Goal: Transaction & Acquisition: Purchase product/service

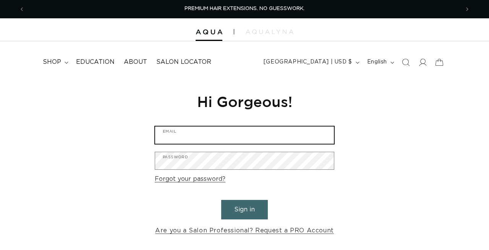
click at [221, 132] on input "Email" at bounding box center [244, 134] width 179 height 17
type input "[EMAIL_ADDRESS][DOMAIN_NAME]"
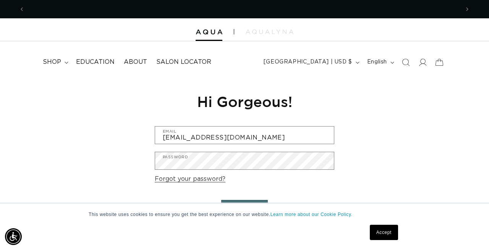
scroll to position [0, 0]
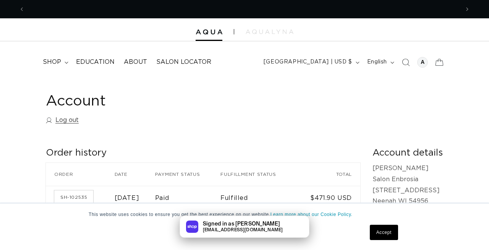
scroll to position [0, 435]
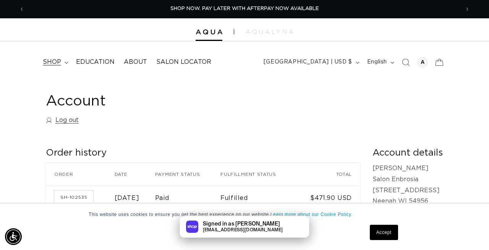
click at [56, 58] on span "shop" at bounding box center [52, 62] width 18 height 8
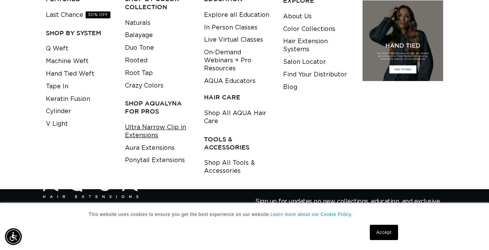
scroll to position [102, 0]
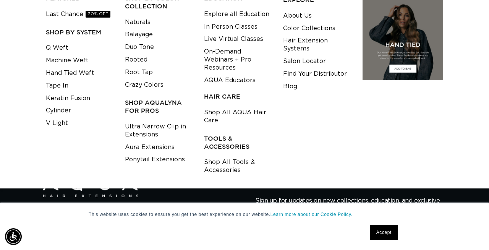
click at [151, 126] on link "Ultra Narrow Clip in Extensions" at bounding box center [158, 130] width 67 height 21
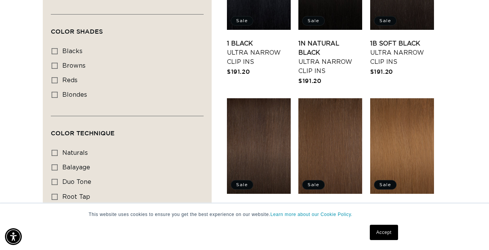
scroll to position [342, 0]
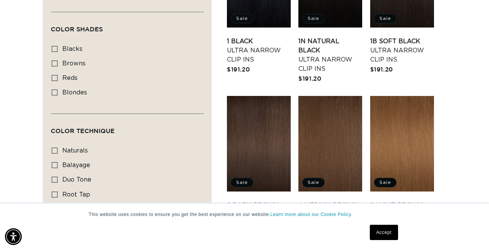
click at [314, 201] on link "4 Medium Brown Ultra Narrow Clip Ins" at bounding box center [330, 215] width 64 height 28
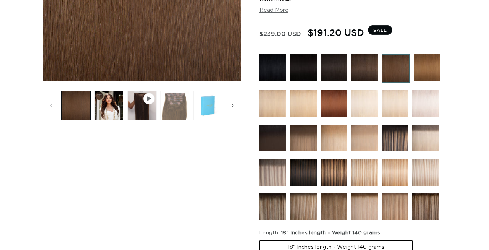
click at [178, 103] on button "Load image 3 in gallery view" at bounding box center [174, 105] width 29 height 29
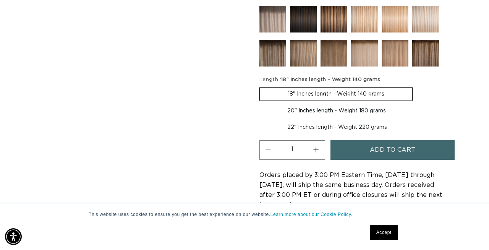
scroll to position [0, 435]
click at [317, 108] on label "20" Inches length - Weight 180 grams Variant sold out or unavailable" at bounding box center [336, 110] width 154 height 13
click at [416, 86] on input "20" Inches length - Weight 180 grams Variant sold out or unavailable" at bounding box center [416, 86] width 0 height 0
radio input "true"
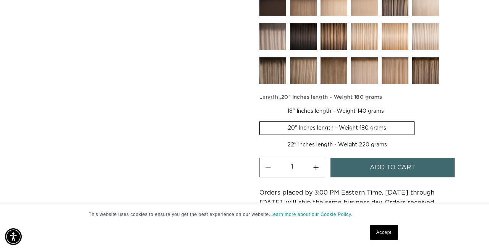
scroll to position [350, 0]
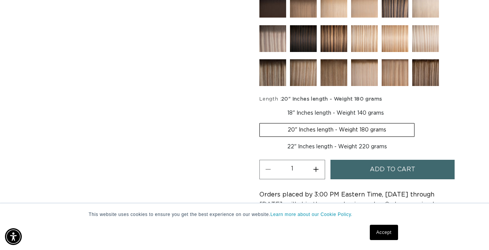
click at [324, 113] on label "18" Inches length - Weight 140 grams Variant sold out or unavailable" at bounding box center [335, 113] width 152 height 13
click at [262, 105] on input "18" Inches length - Weight 140 grams Variant sold out or unavailable" at bounding box center [261, 105] width 0 height 0
radio input "true"
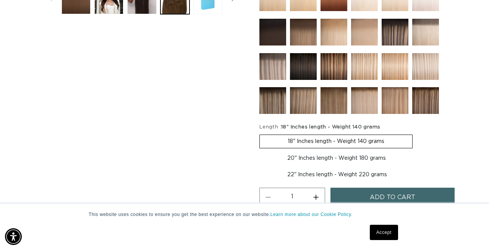
click at [325, 155] on label "20" Inches length - Weight 180 grams Variant sold out or unavailable" at bounding box center [336, 158] width 154 height 13
click at [416, 133] on input "20" Inches length - Weight 180 grams Variant sold out or unavailable" at bounding box center [416, 133] width 0 height 0
radio input "true"
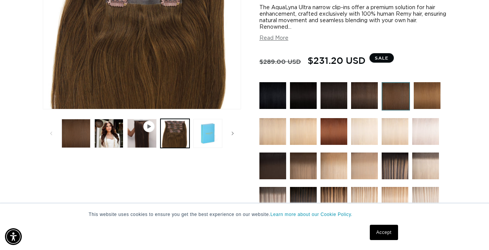
scroll to position [186, 0]
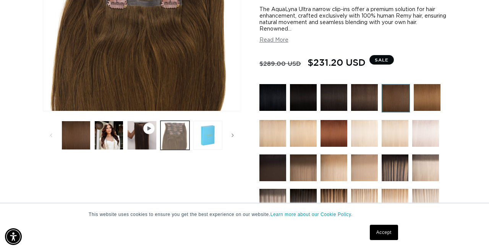
click at [186, 131] on button "Load image 3 in gallery view" at bounding box center [174, 135] width 29 height 29
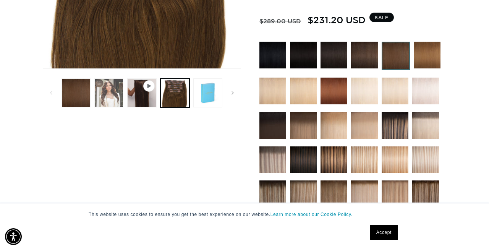
click at [109, 100] on button "Load image 2 in gallery view" at bounding box center [108, 92] width 29 height 29
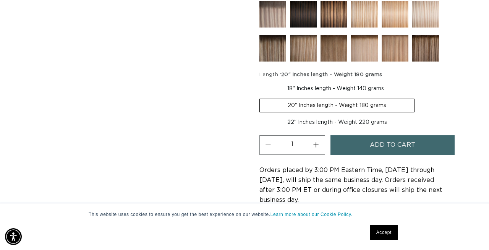
scroll to position [0, 435]
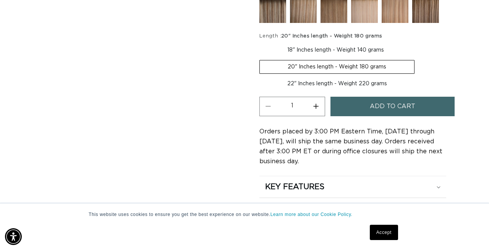
click at [419, 104] on button "Add to cart" at bounding box center [392, 106] width 124 height 19
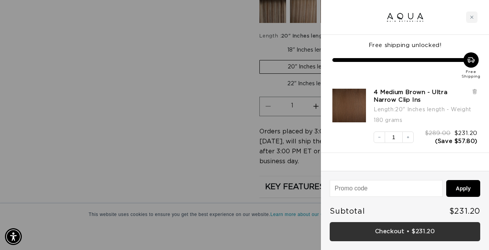
click at [416, 235] on link "Checkout • $231.20" at bounding box center [405, 231] width 151 height 19
